Goal: Information Seeking & Learning: Check status

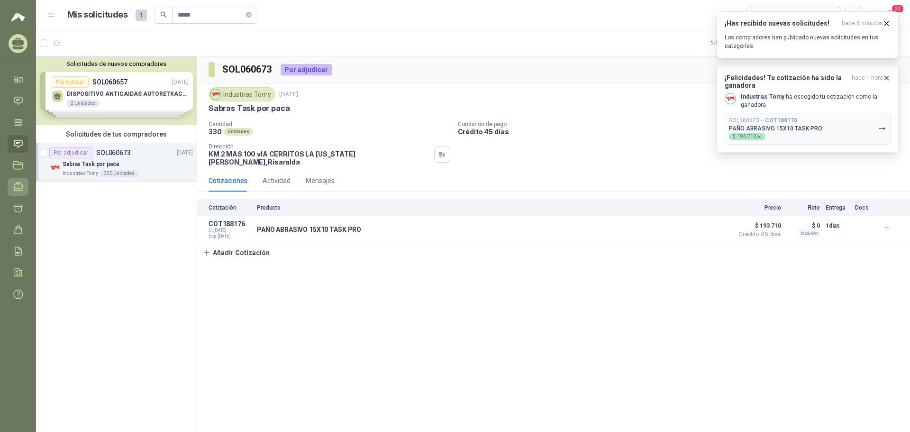
click at [21, 183] on icon at bounding box center [18, 187] width 10 height 10
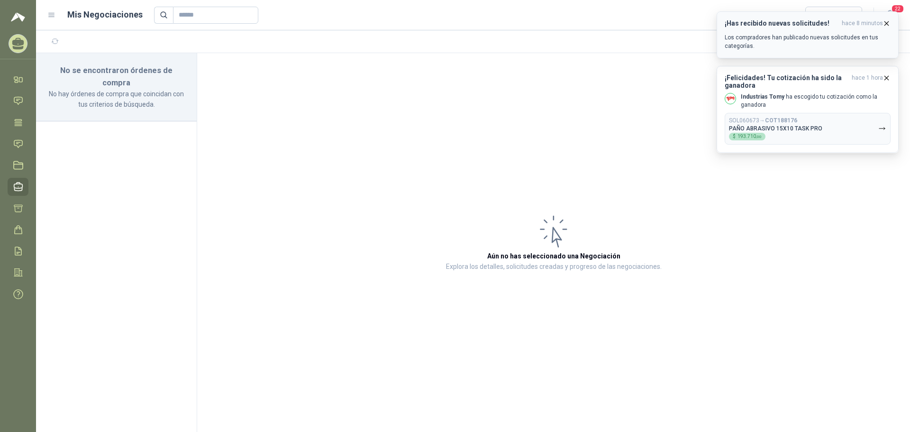
click at [887, 20] on icon "button" at bounding box center [887, 23] width 8 height 8
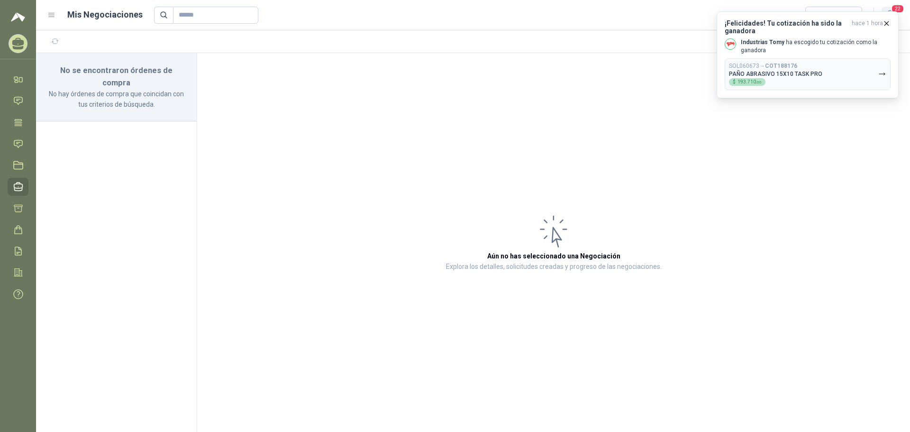
click at [899, 8] on span "22" at bounding box center [897, 8] width 13 height 9
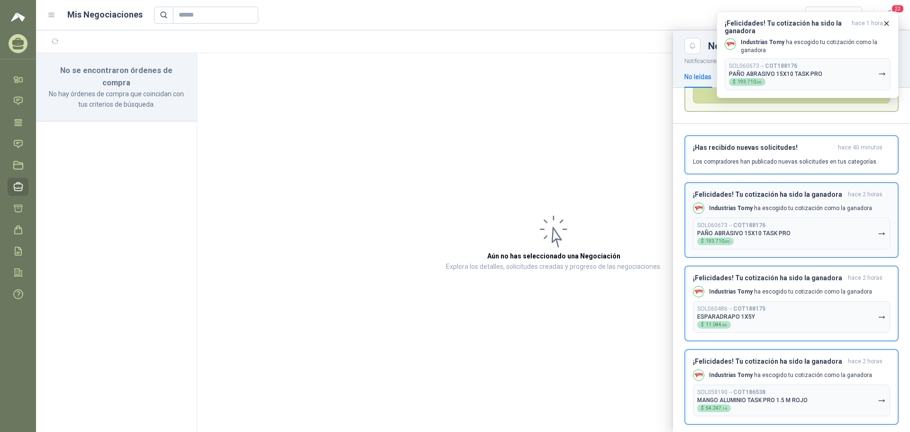
scroll to position [95, 0]
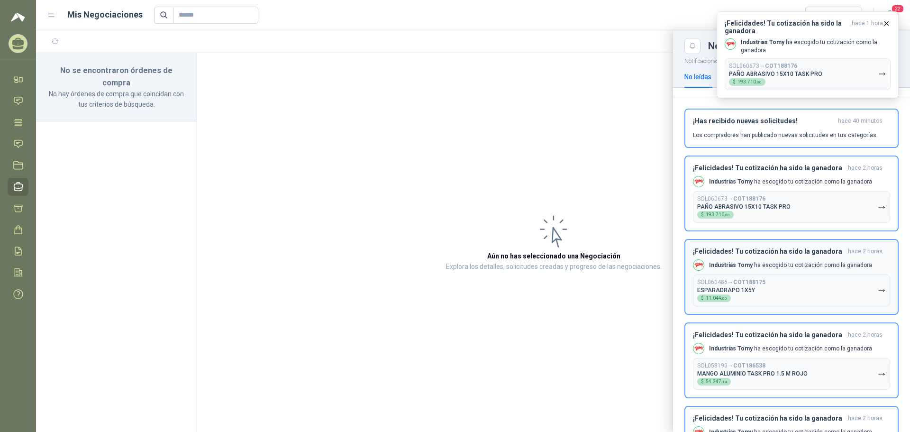
click at [781, 288] on button "SOL060486 → COT188175 ESPARADRAPO 1X5Y $ 11.044 ,00" at bounding box center [791, 291] width 197 height 32
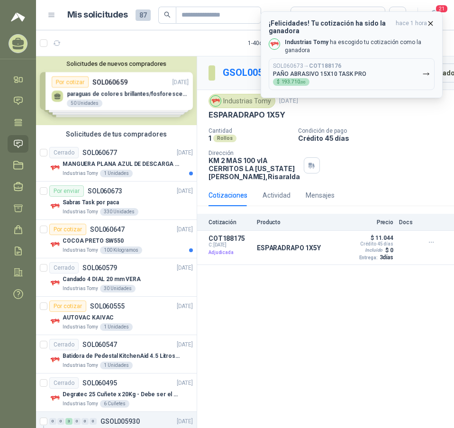
click at [430, 24] on icon "button" at bounding box center [431, 23] width 8 height 8
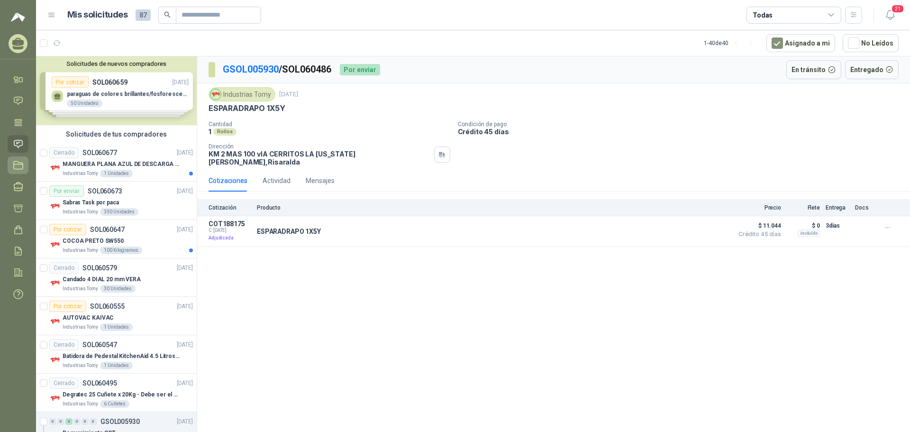
click at [15, 169] on icon at bounding box center [18, 166] width 9 height 8
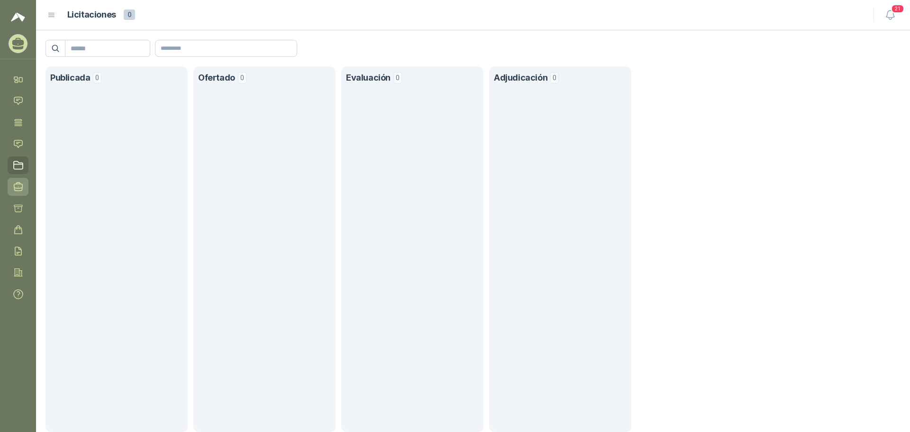
click at [19, 187] on icon at bounding box center [18, 187] width 10 height 10
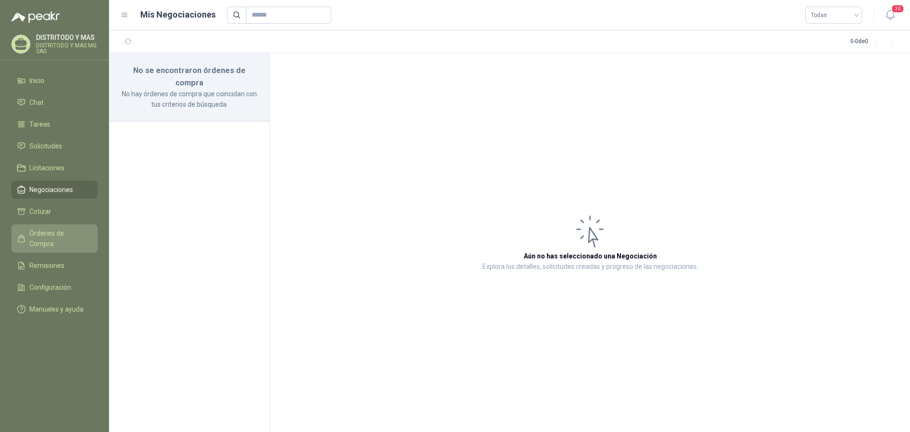
click at [68, 230] on span "Órdenes de Compra" at bounding box center [58, 238] width 59 height 21
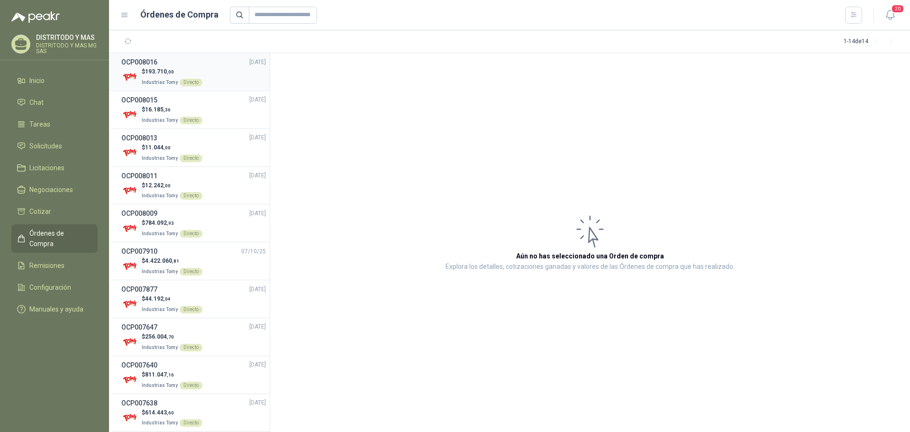
click at [176, 66] on div "OCP008016 [DATE]" at bounding box center [193, 62] width 145 height 10
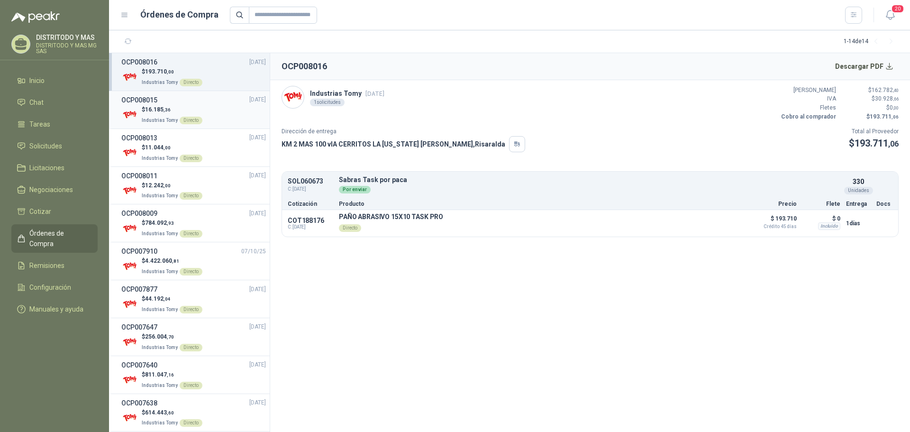
click at [161, 105] on p "$ 16.185 ,36" at bounding box center [172, 109] width 61 height 9
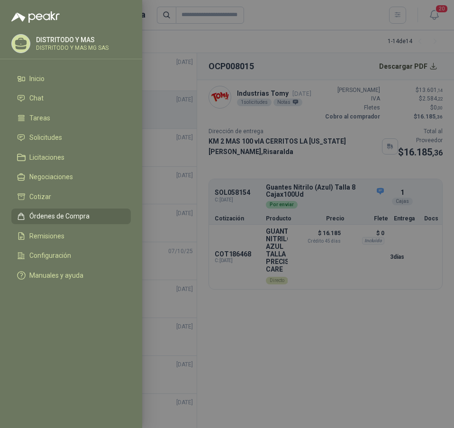
click at [370, 337] on div at bounding box center [227, 214] width 454 height 428
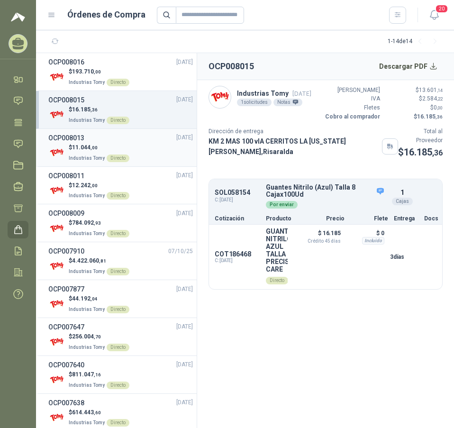
click at [73, 149] on p "$ 11.044 ,00" at bounding box center [99, 147] width 61 height 9
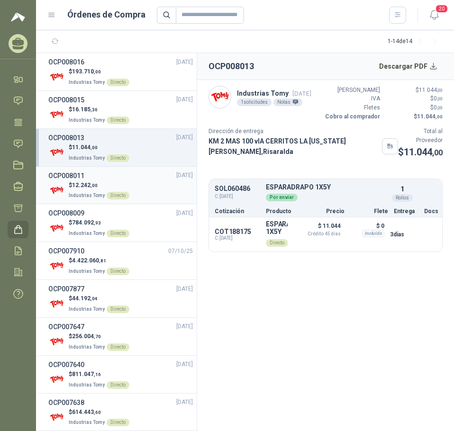
click at [79, 185] on span "12.242 ,00" at bounding box center [85, 185] width 26 height 7
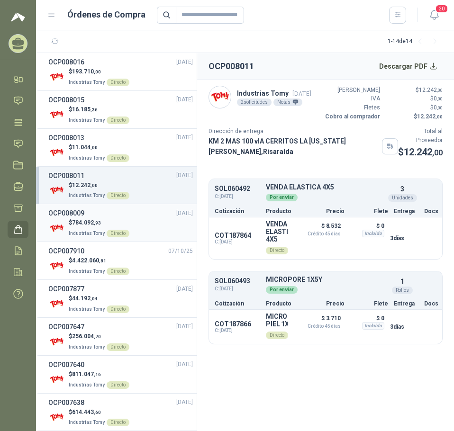
click at [84, 218] on h3 "OCP008009" at bounding box center [66, 213] width 36 height 10
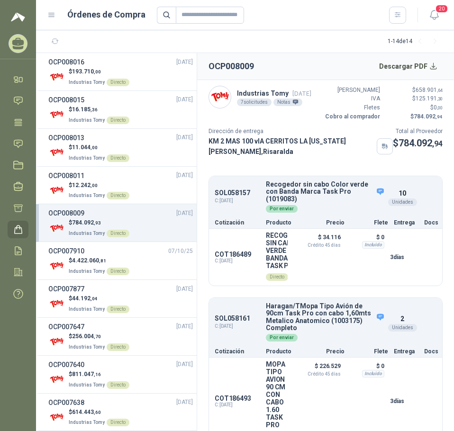
click at [47, 17] on header "Órdenes de Compra 20" at bounding box center [245, 15] width 418 height 30
click at [49, 15] on icon at bounding box center [52, 15] width 6 height 4
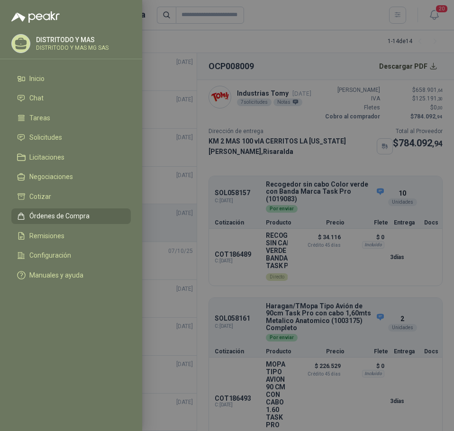
click at [178, 40] on div at bounding box center [227, 215] width 454 height 431
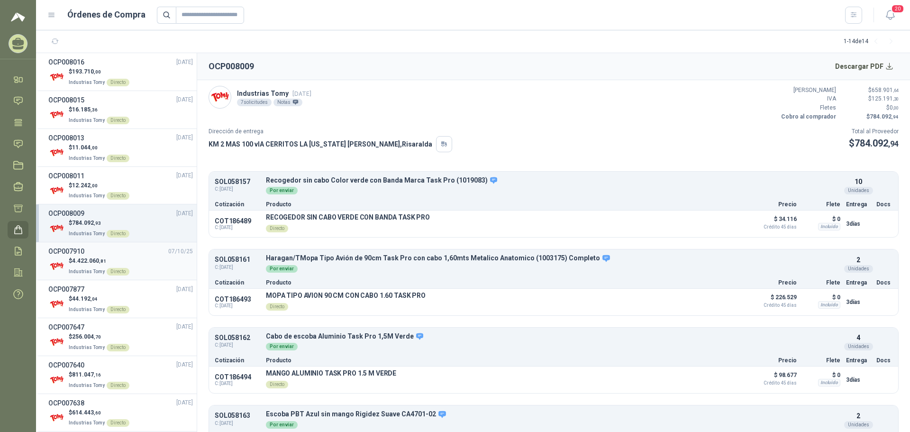
click at [78, 262] on span "4.422.060 ,81" at bounding box center [89, 260] width 34 height 7
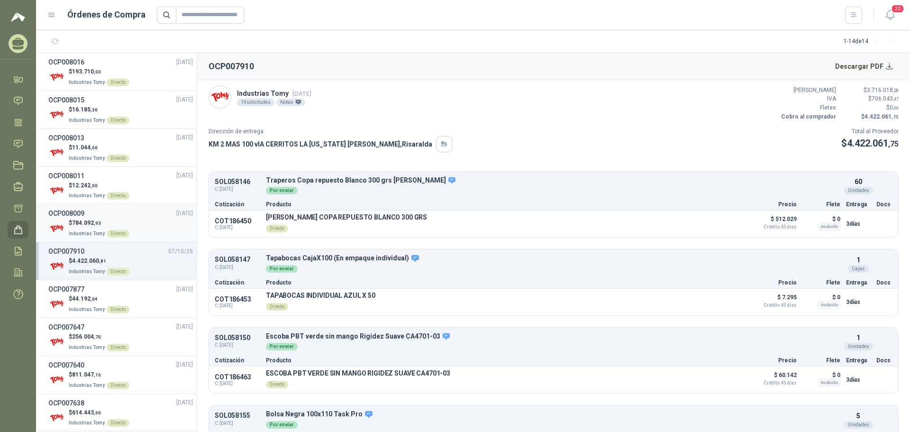
click at [75, 219] on p "$ 784.092 ,93" at bounding box center [99, 223] width 61 height 9
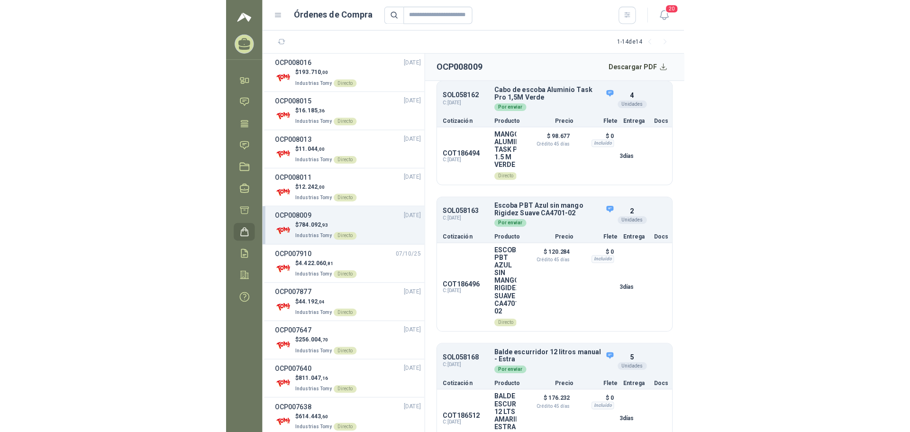
scroll to position [379, 0]
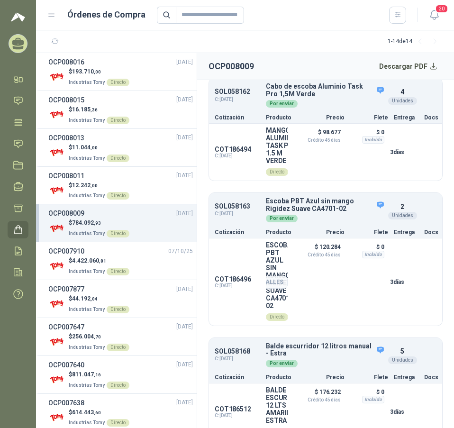
click at [406, 326] on div "COT186496 C: 02/10/2025 ESCOBA PBT AZUL SIN MANGO RIGIDEZ SUAVE CA4701-02 Direc…" at bounding box center [325, 281] width 233 height 87
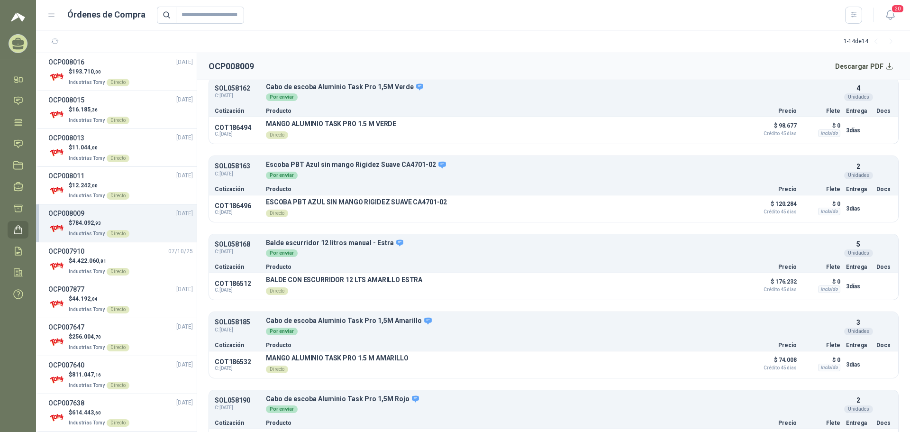
scroll to position [283, 0]
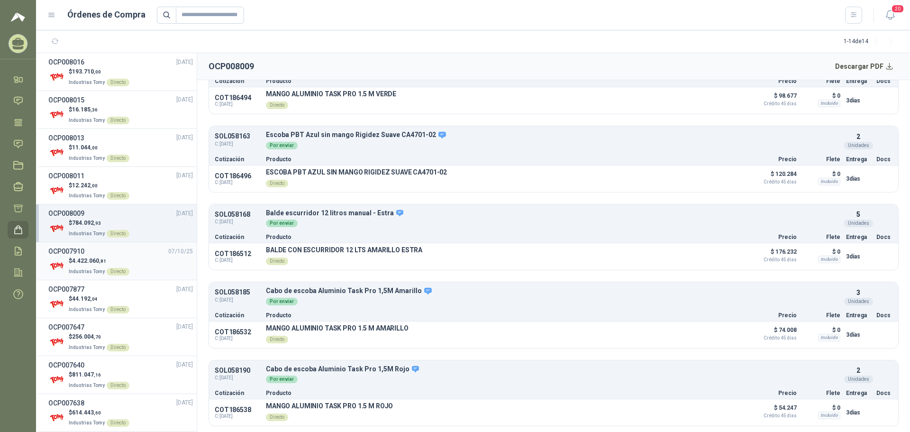
click at [105, 257] on span "4.422.060 ,81" at bounding box center [89, 260] width 34 height 7
